Goal: Transaction & Acquisition: Purchase product/service

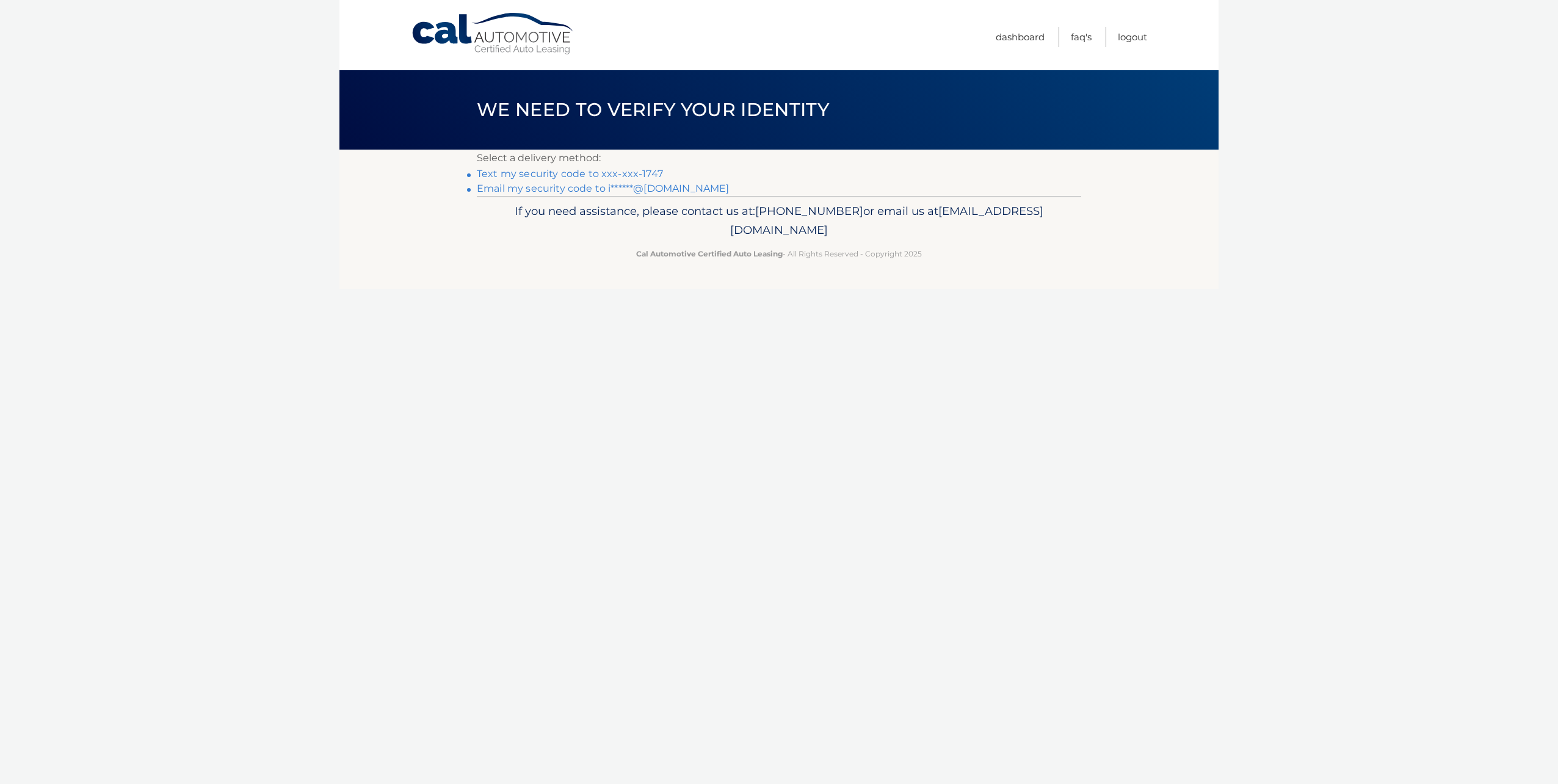
click at [587, 176] on link "Text my security code to xxx-xxx-1747" at bounding box center [570, 174] width 186 height 12
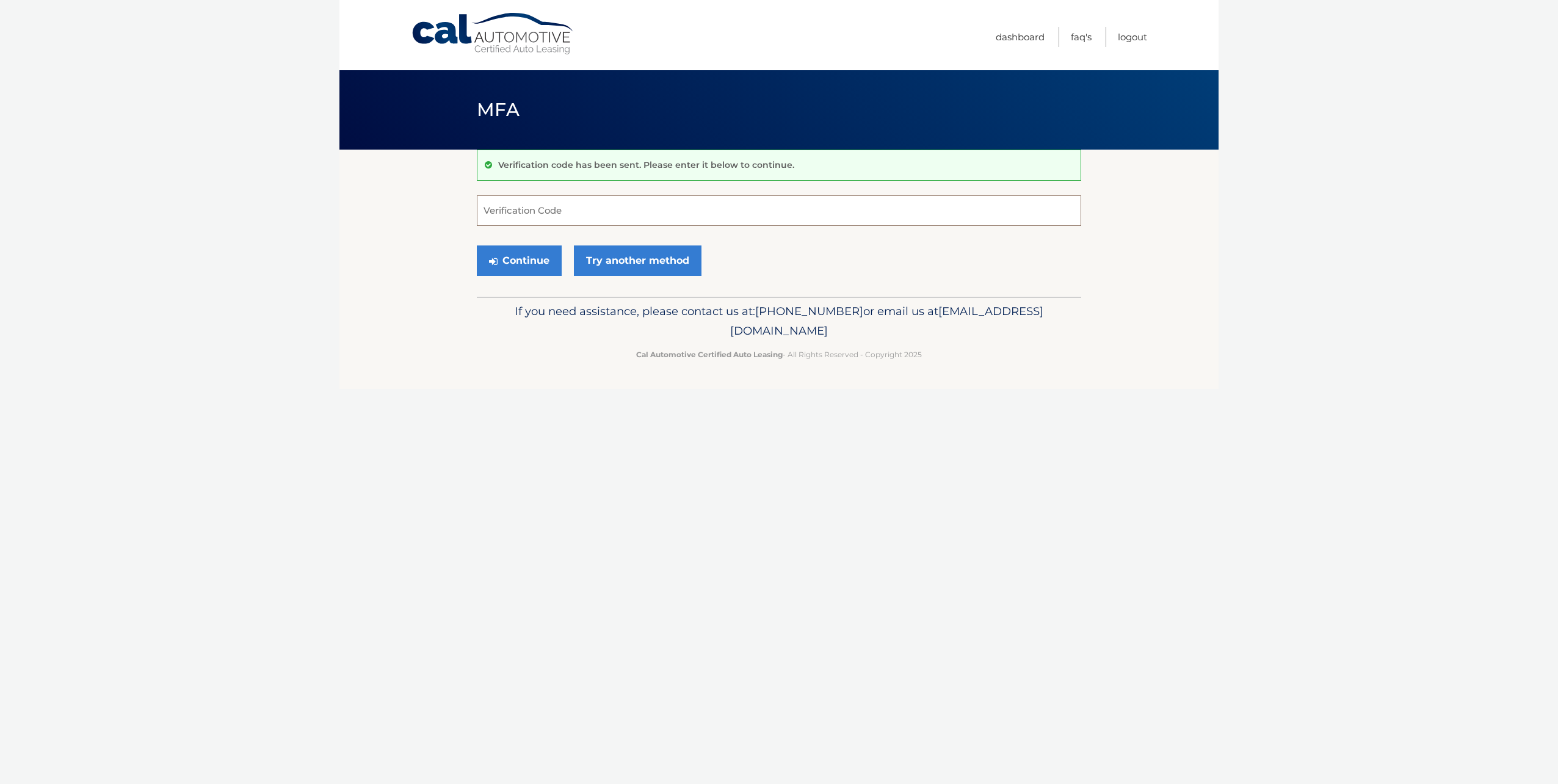
click at [582, 205] on input "Verification Code" at bounding box center [779, 210] width 605 height 31
type input "291565"
click at [547, 269] on button "Continue" at bounding box center [519, 260] width 85 height 31
click at [519, 260] on button "Continue" at bounding box center [519, 260] width 85 height 31
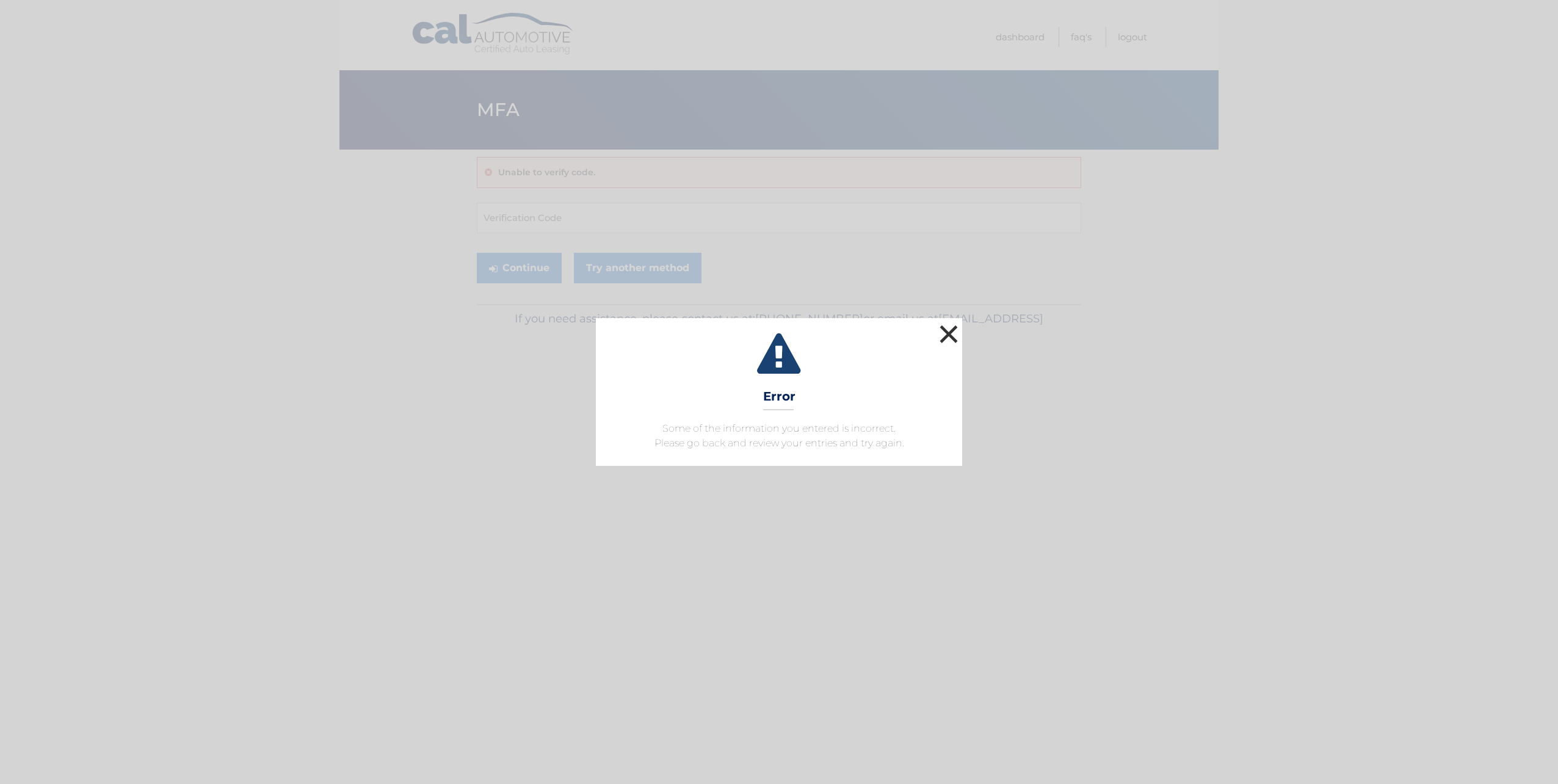
click at [944, 330] on button "×" at bounding box center [949, 334] width 25 height 25
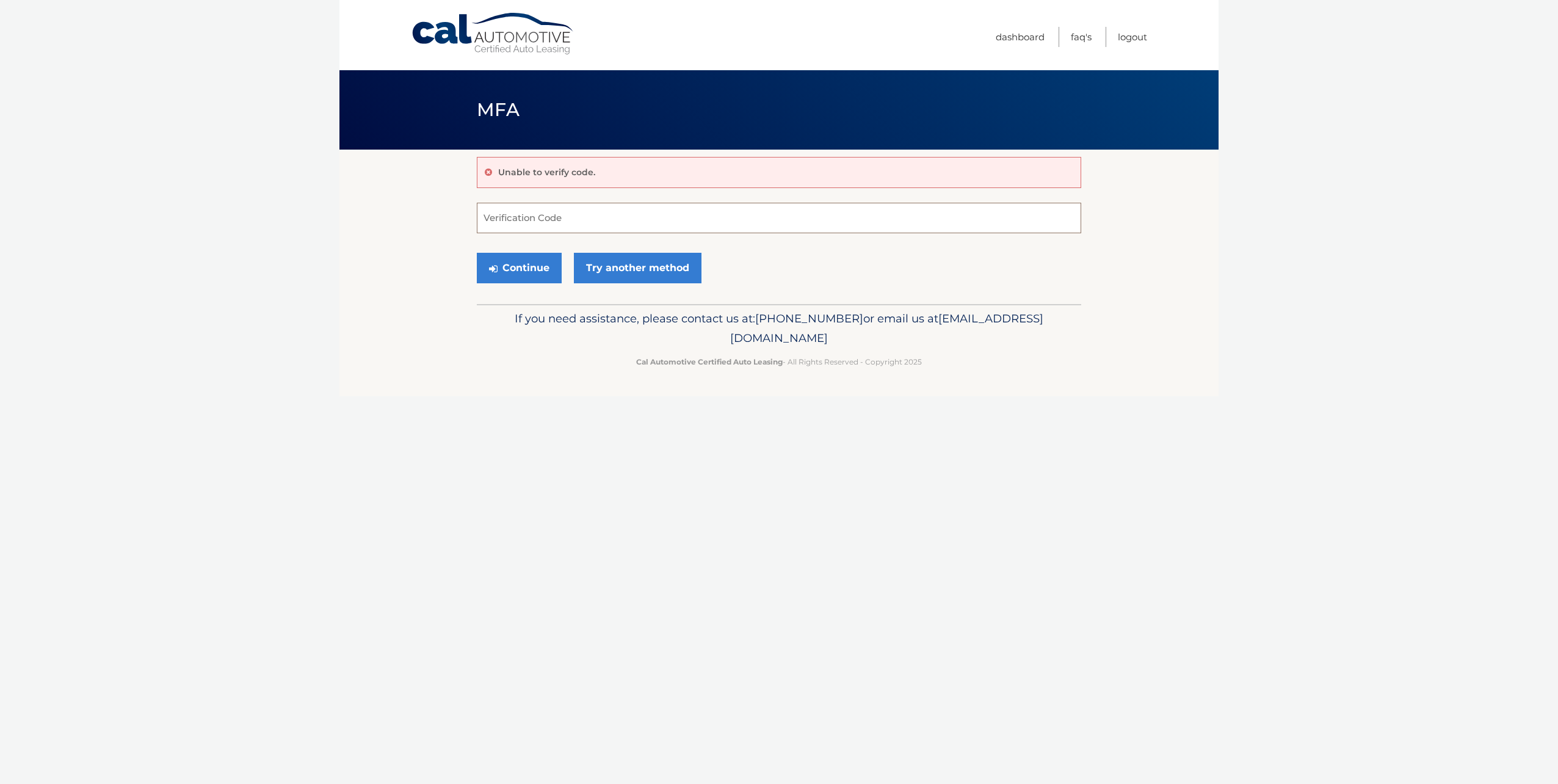
click at [603, 224] on input "Verification Code" at bounding box center [779, 217] width 605 height 31
type input "291565"
click at [498, 263] on button "Continue" at bounding box center [519, 267] width 85 height 31
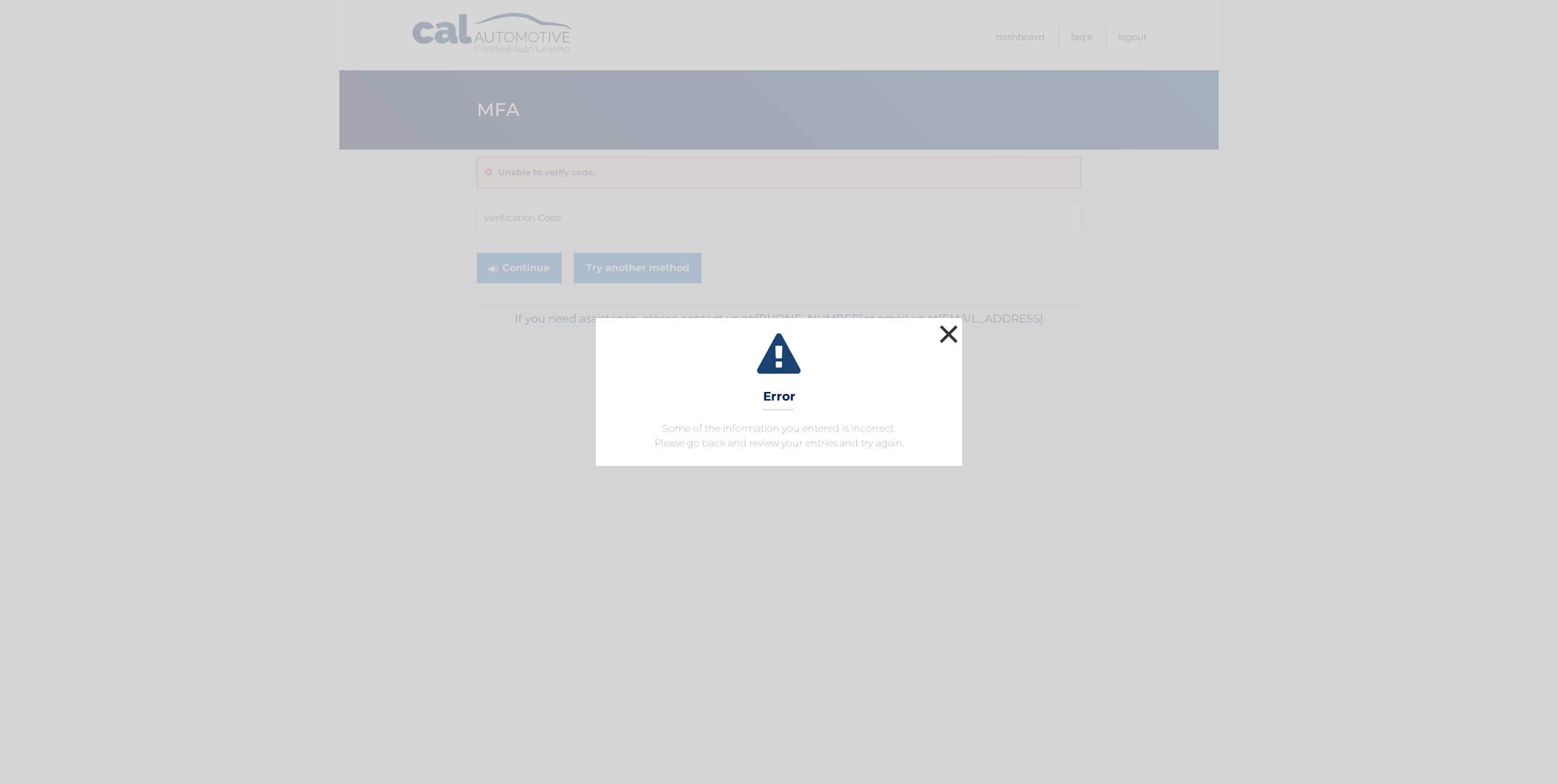
click at [953, 329] on button "×" at bounding box center [949, 334] width 25 height 25
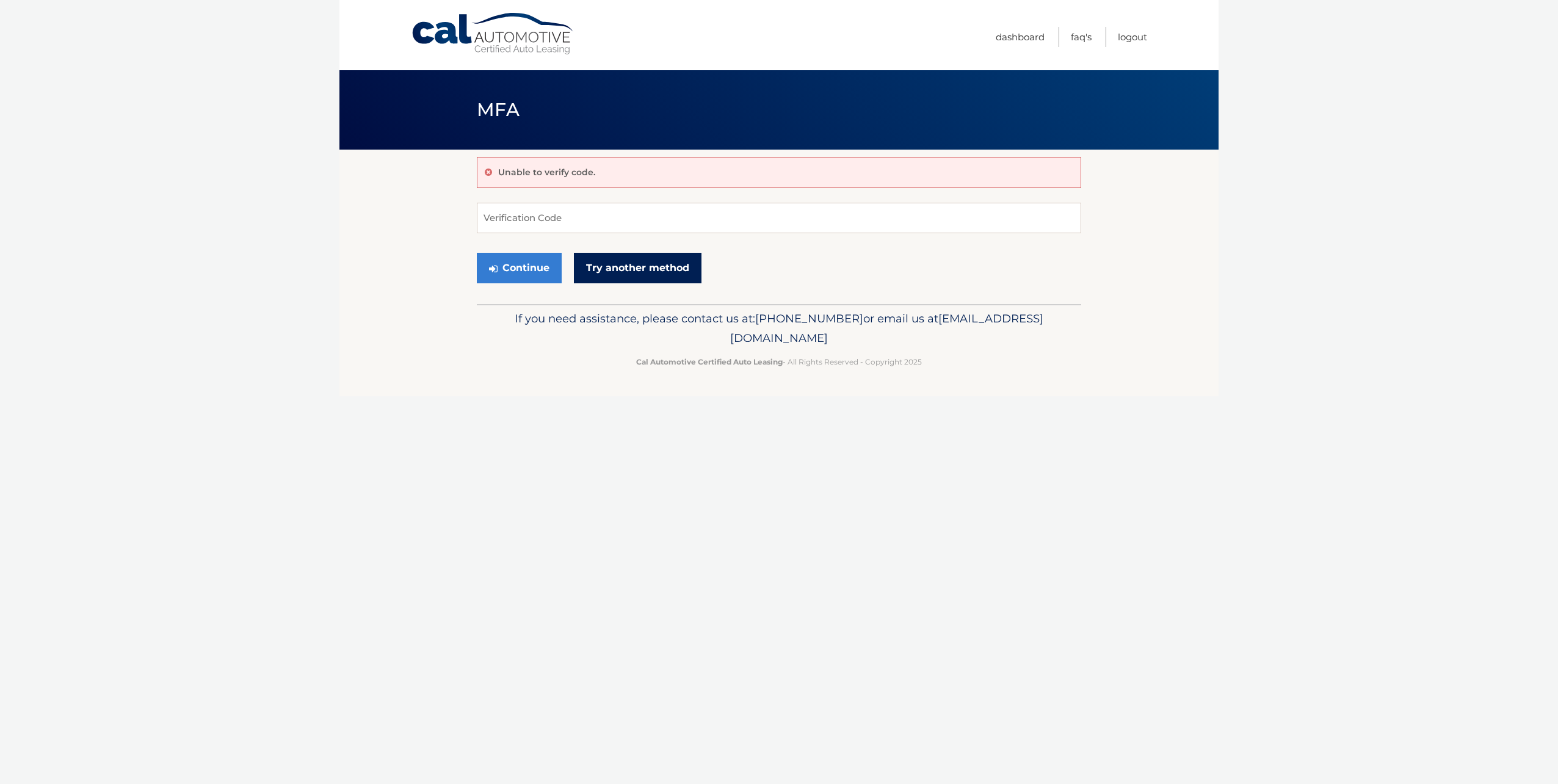
click at [610, 264] on link "Try another method" at bounding box center [638, 267] width 128 height 31
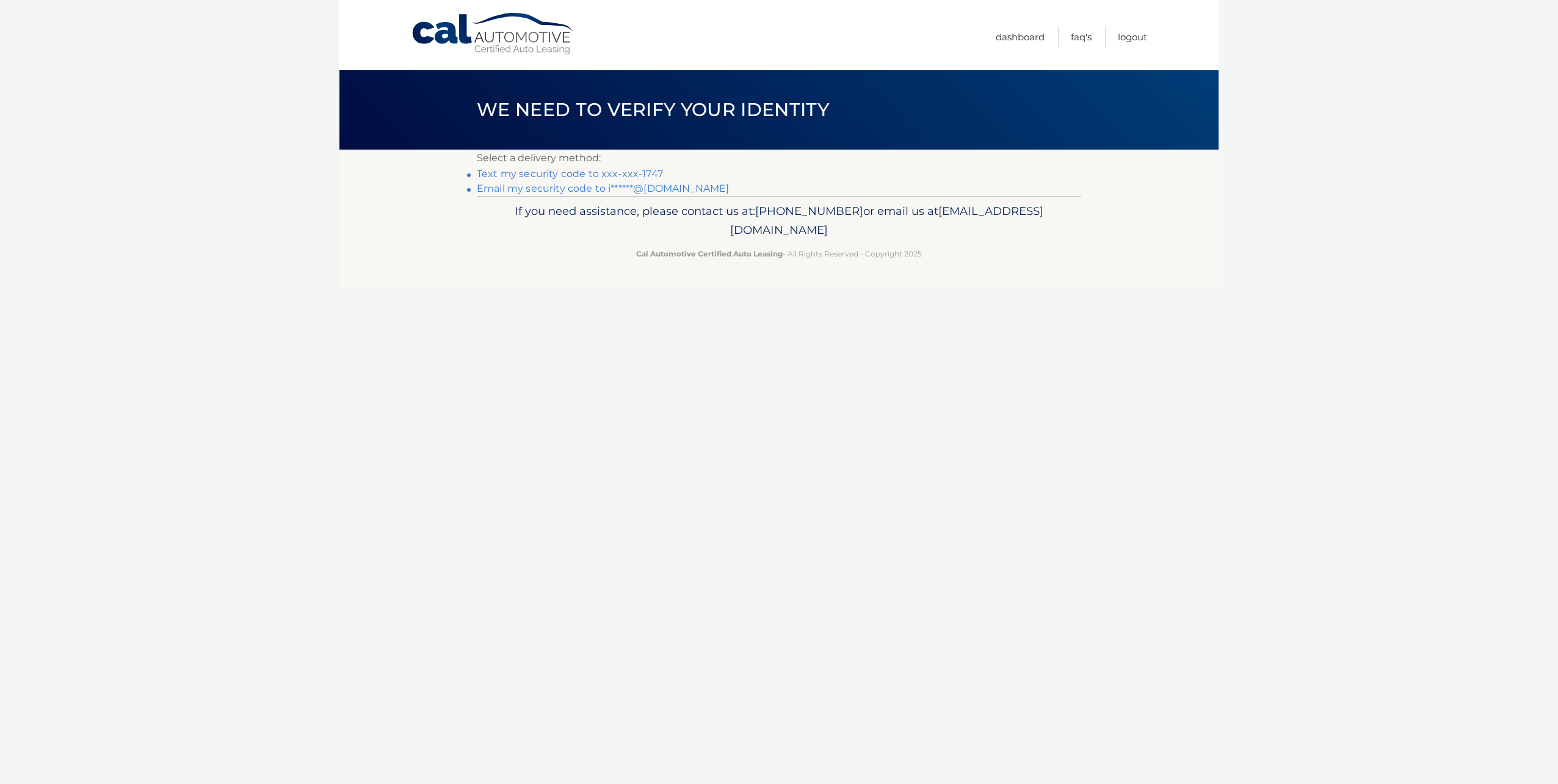
click at [589, 172] on link "Text my security code to xxx-xxx-1747" at bounding box center [570, 174] width 186 height 12
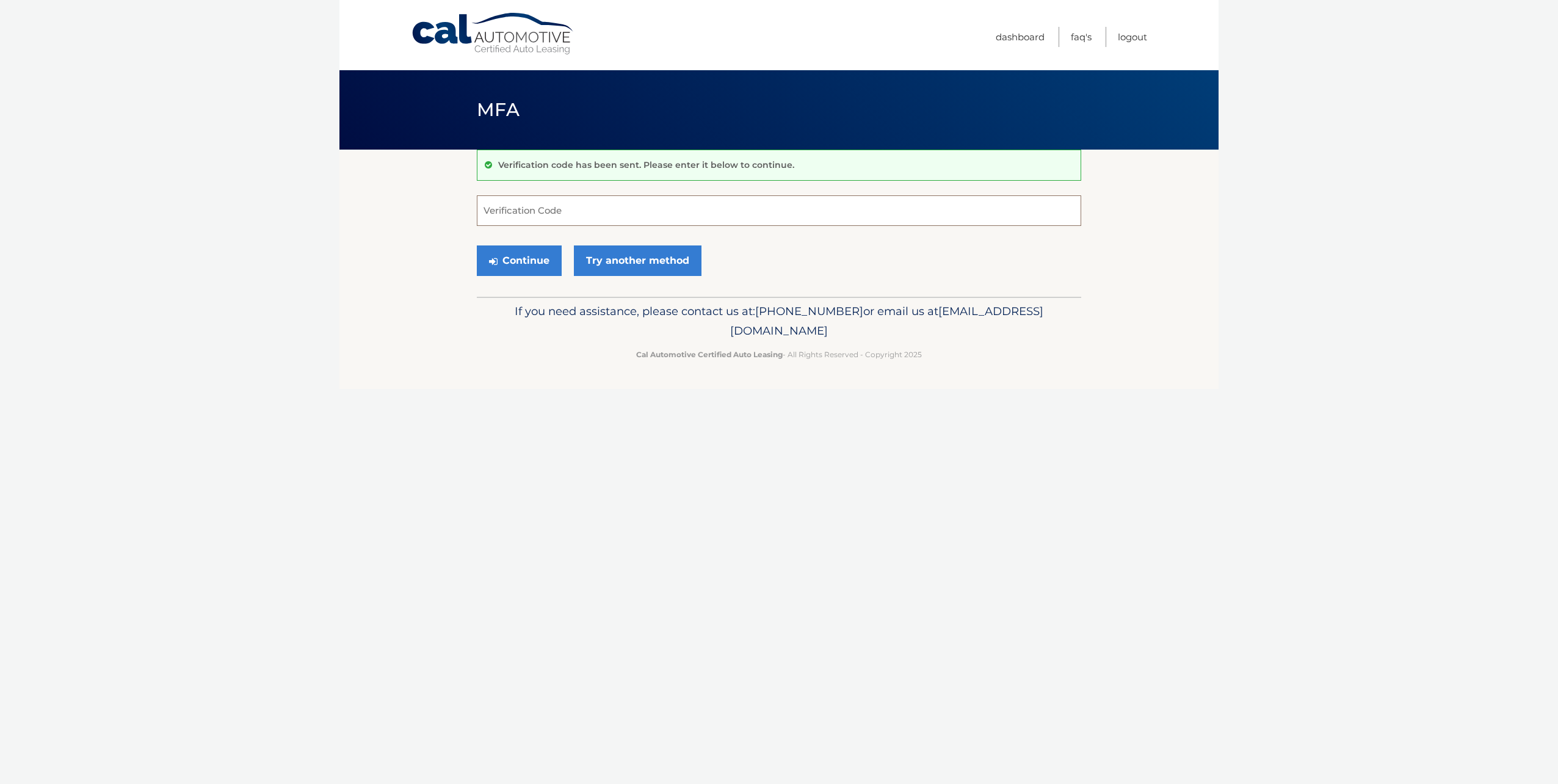
click at [539, 212] on input "Verification Code" at bounding box center [779, 210] width 605 height 31
type input "227059"
click at [521, 264] on button "Continue" at bounding box center [519, 260] width 85 height 31
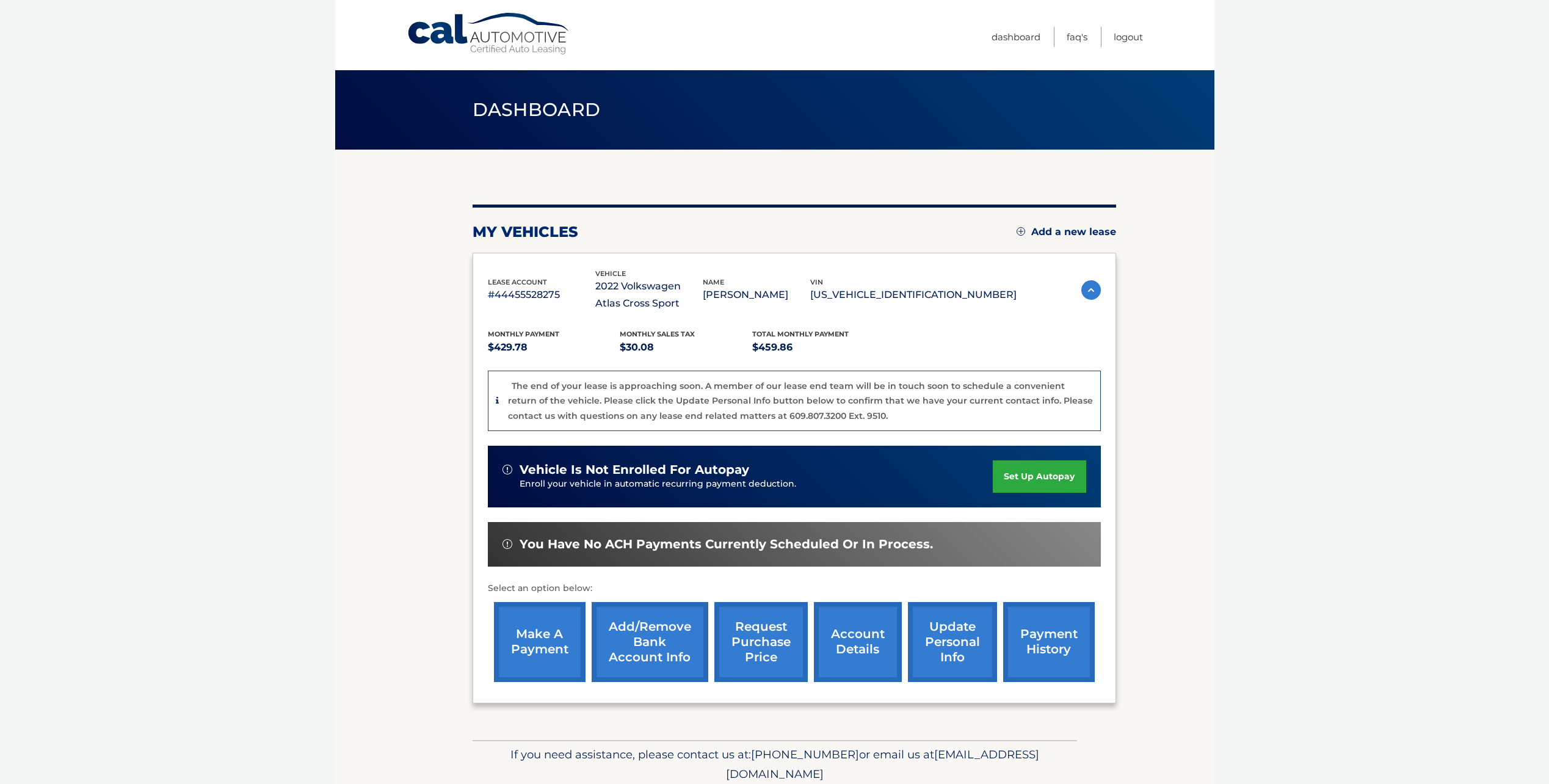
click at [536, 625] on link "make a payment" at bounding box center [540, 642] width 92 height 80
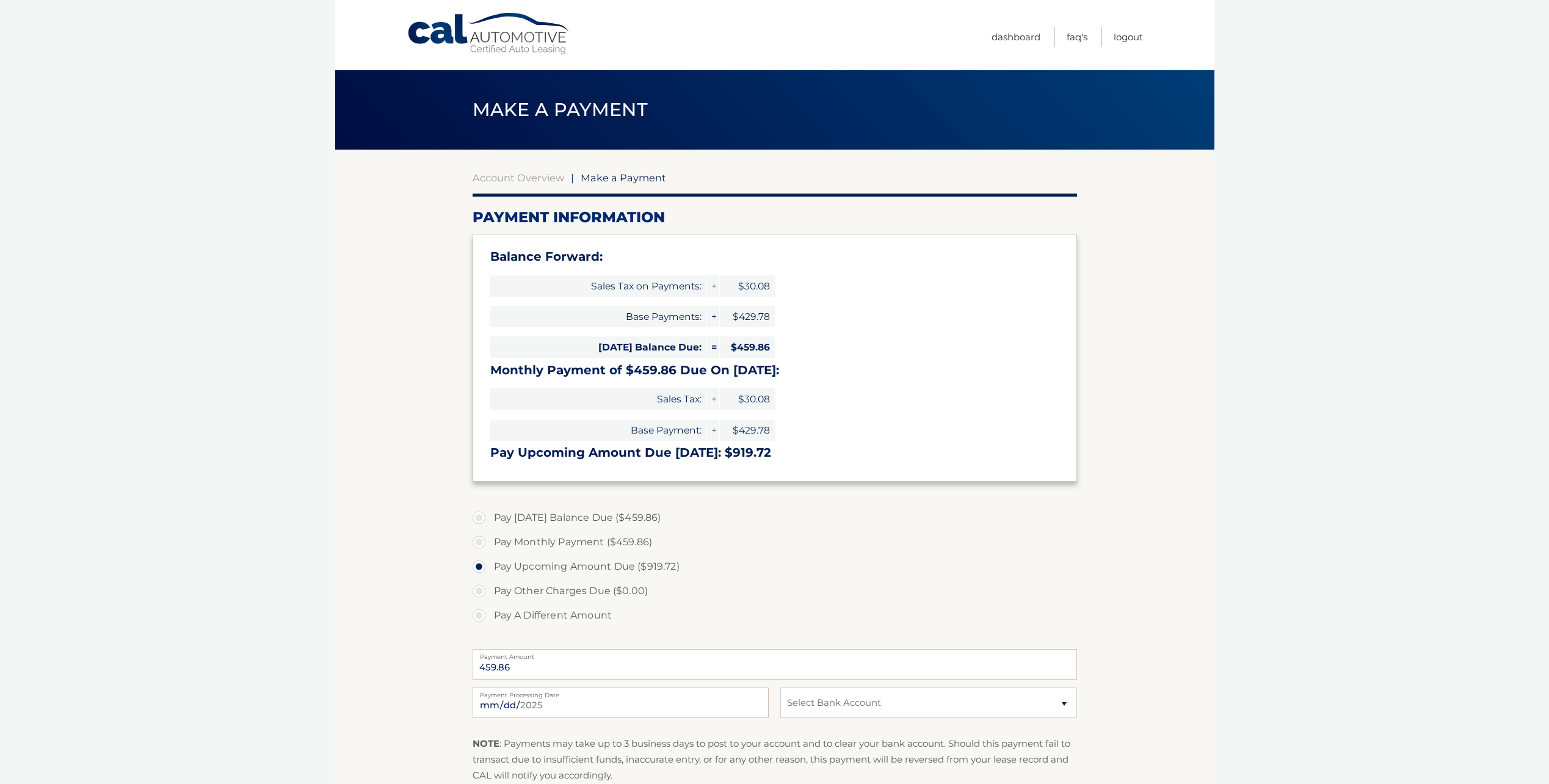
type input "919.72"
select select "YWMzNDBkMTUtNWRmMC00NDcwLWFjNjktZGY0YWU1YTIwMzM0"
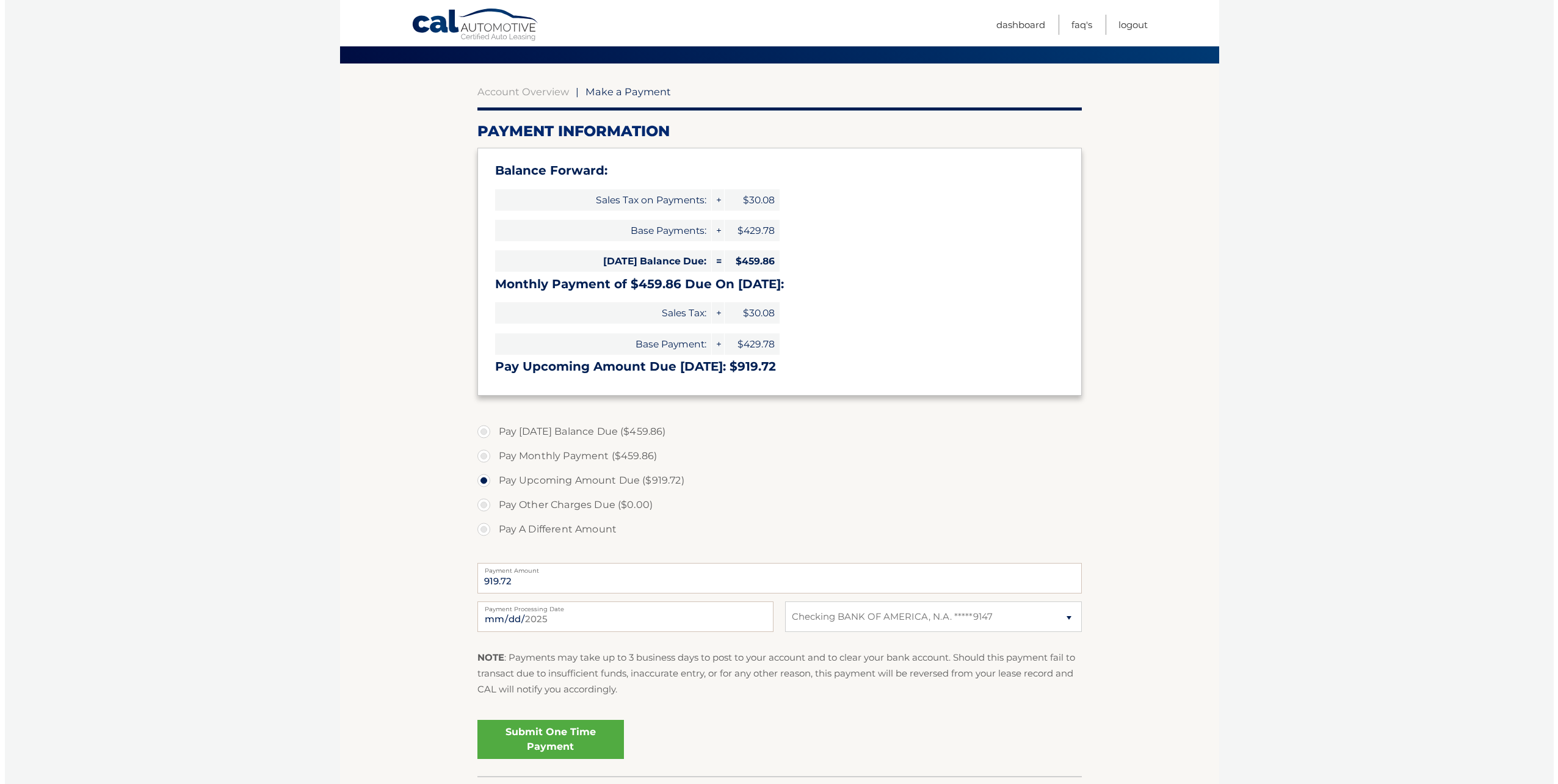
scroll to position [122, 0]
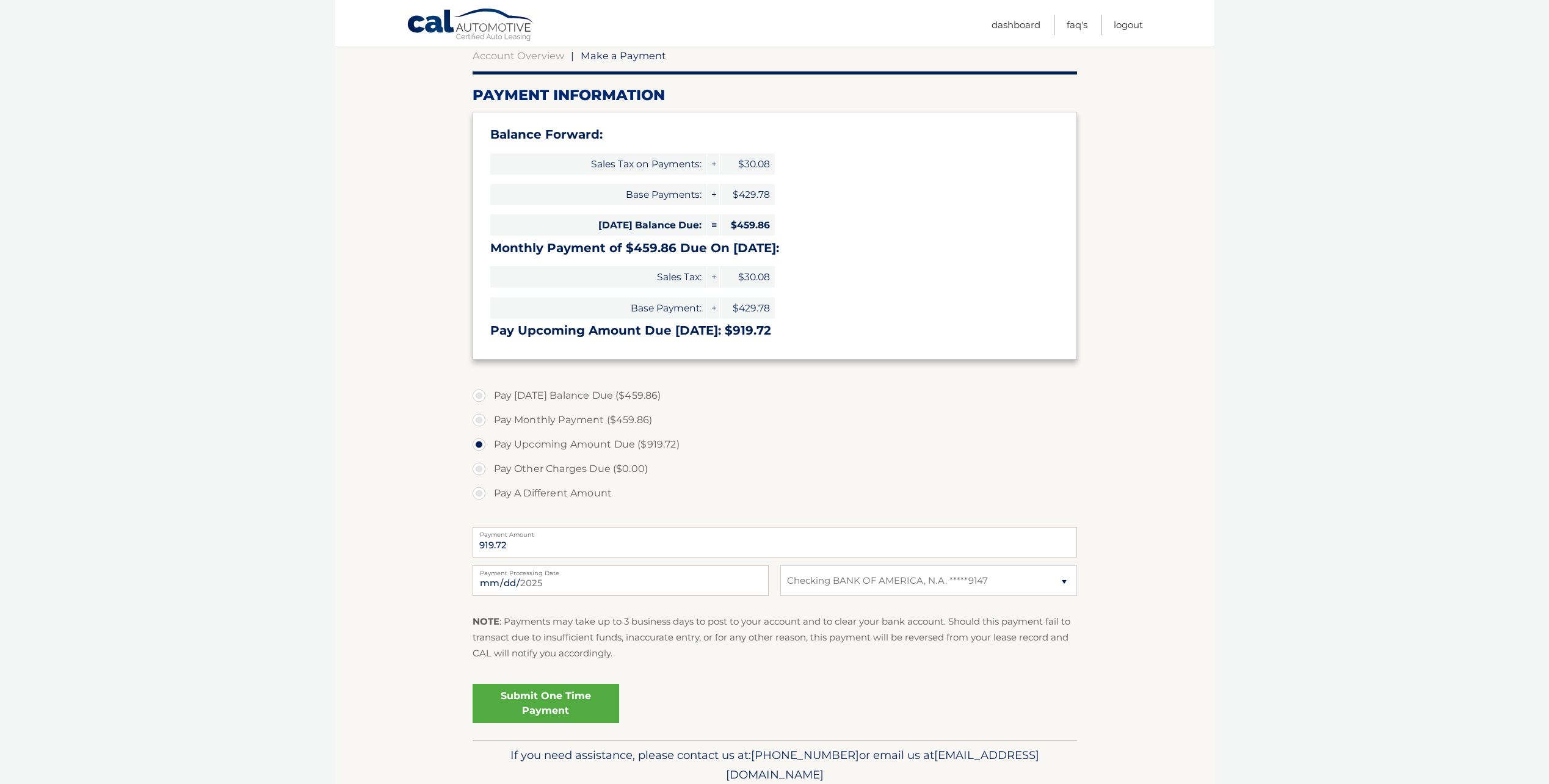
click at [492, 396] on label "Pay Today's Balance Due ($459.86)" at bounding box center [774, 396] width 605 height 25
click at [489, 396] on input "Pay Today's Balance Due ($459.86)" at bounding box center [484, 393] width 12 height 20
radio input "true"
type input "459.86"
click at [550, 693] on link "Submit One Time Payment" at bounding box center [545, 703] width 146 height 39
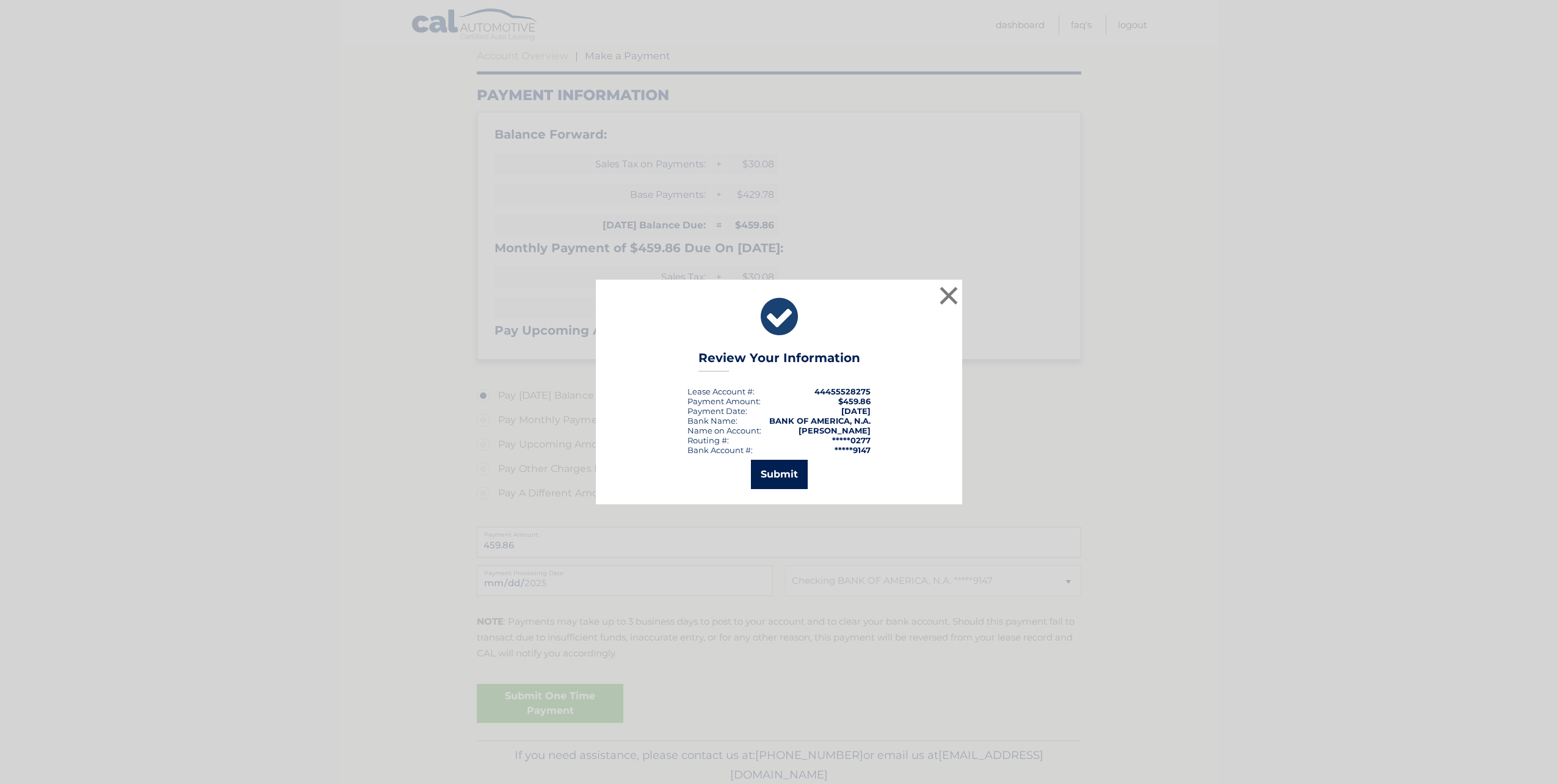
click at [789, 478] on button "Submit" at bounding box center [779, 474] width 57 height 29
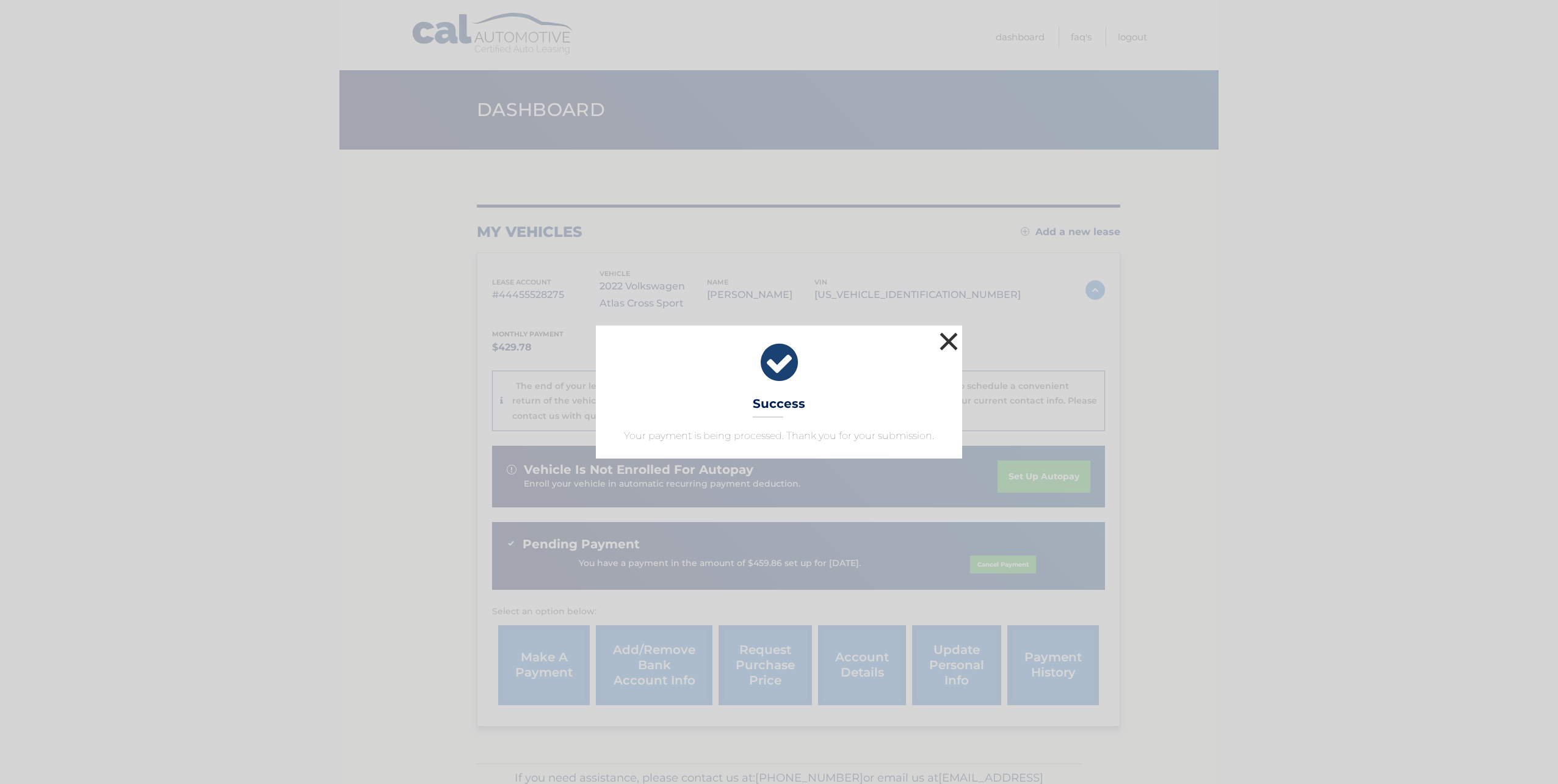
click at [944, 337] on button "×" at bounding box center [949, 342] width 25 height 25
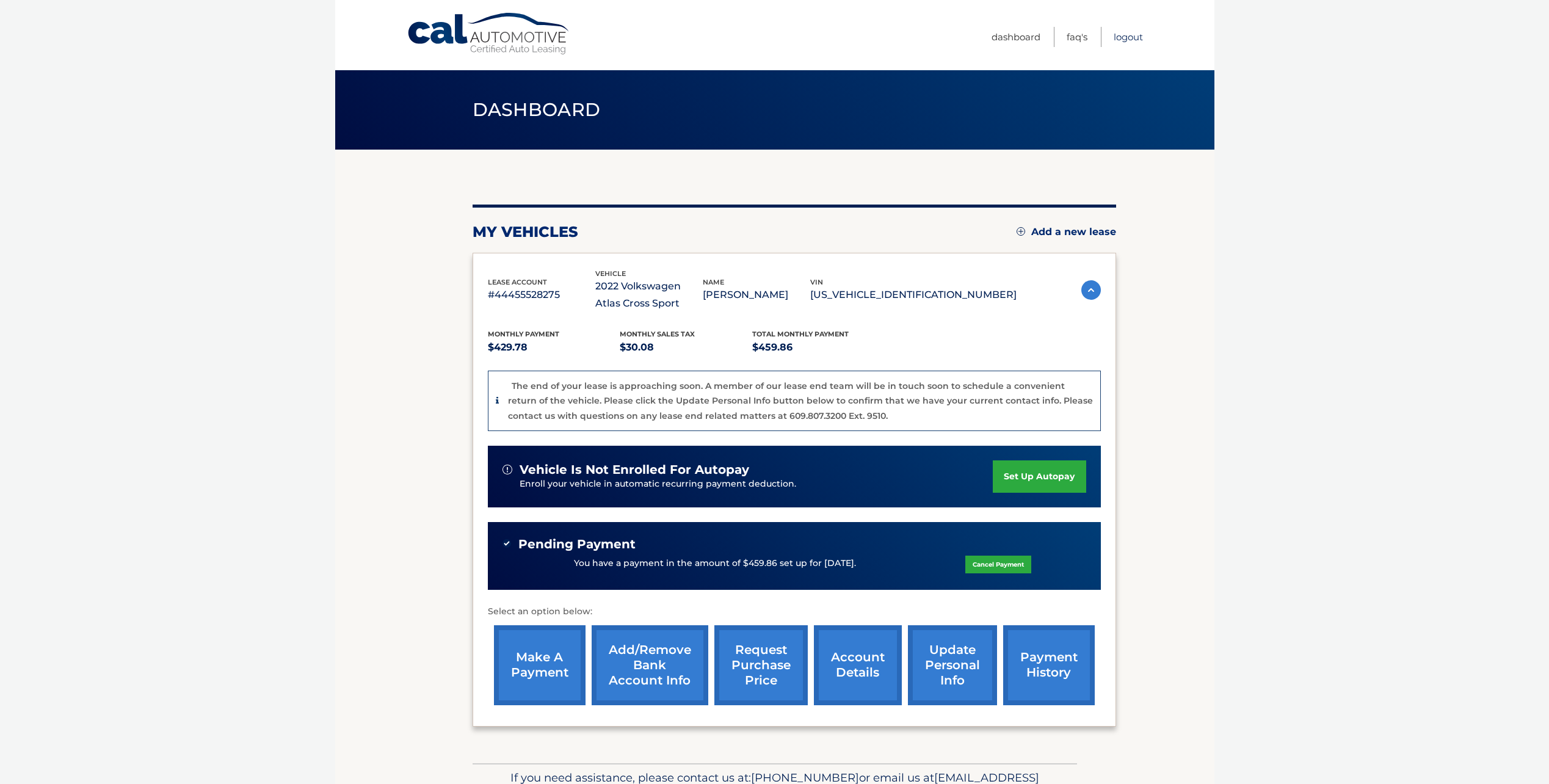
click at [1127, 39] on link "Logout" at bounding box center [1128, 36] width 29 height 20
